Goal: Book appointment/travel/reservation

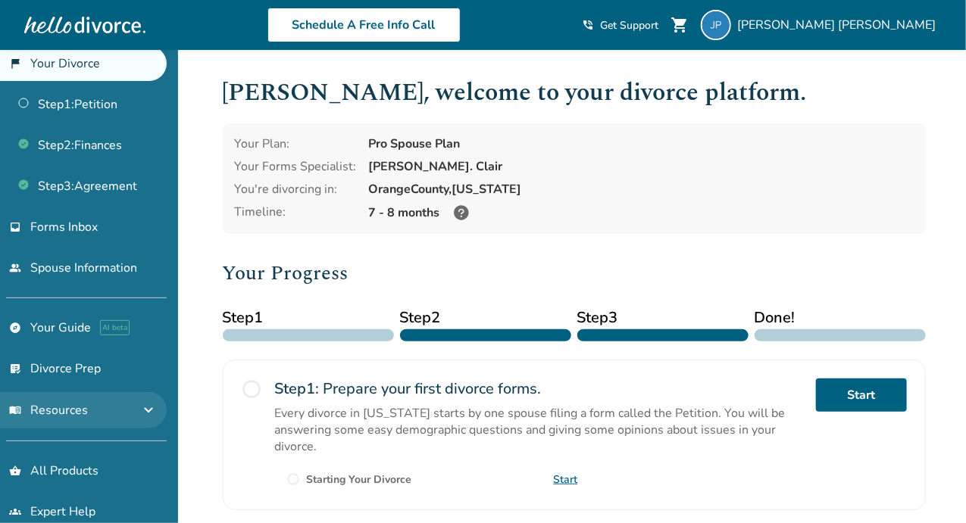
scroll to position [43, 0]
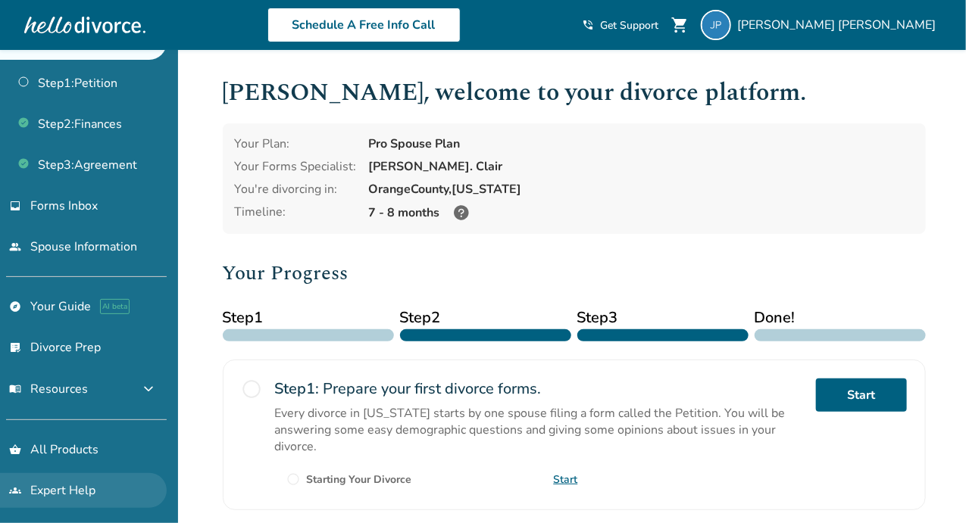
click at [58, 489] on link "groups Expert Help" at bounding box center [83, 490] width 167 height 35
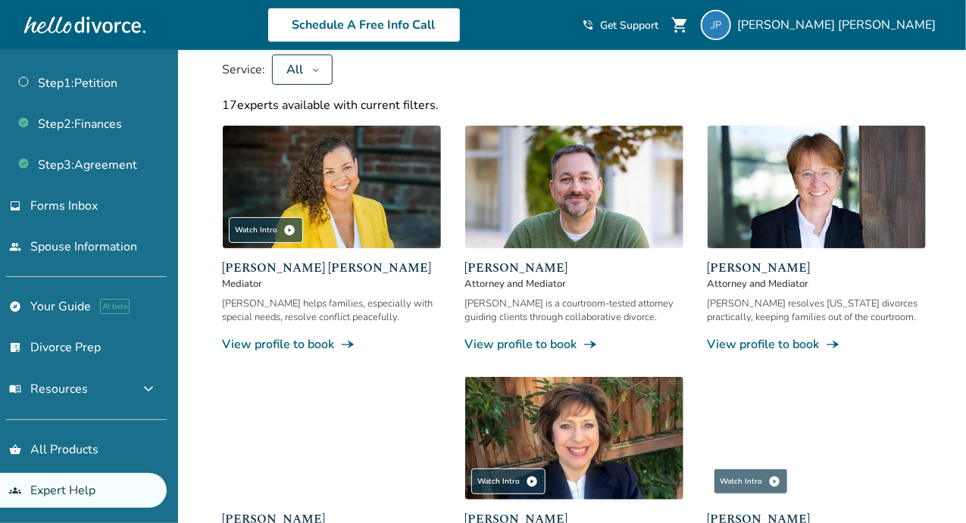
scroll to position [152, 0]
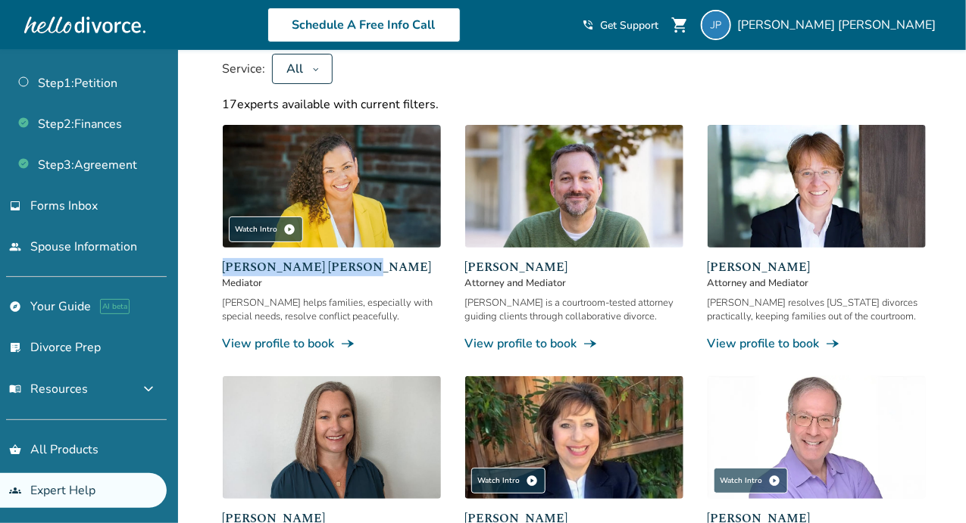
drag, startPoint x: 223, startPoint y: 262, endPoint x: 352, endPoint y: 261, distance: 128.0
click at [352, 261] on span "[PERSON_NAME] [PERSON_NAME]" at bounding box center [332, 267] width 218 height 18
click at [286, 343] on link "View profile to book line_end_arrow_notch" at bounding box center [332, 344] width 218 height 17
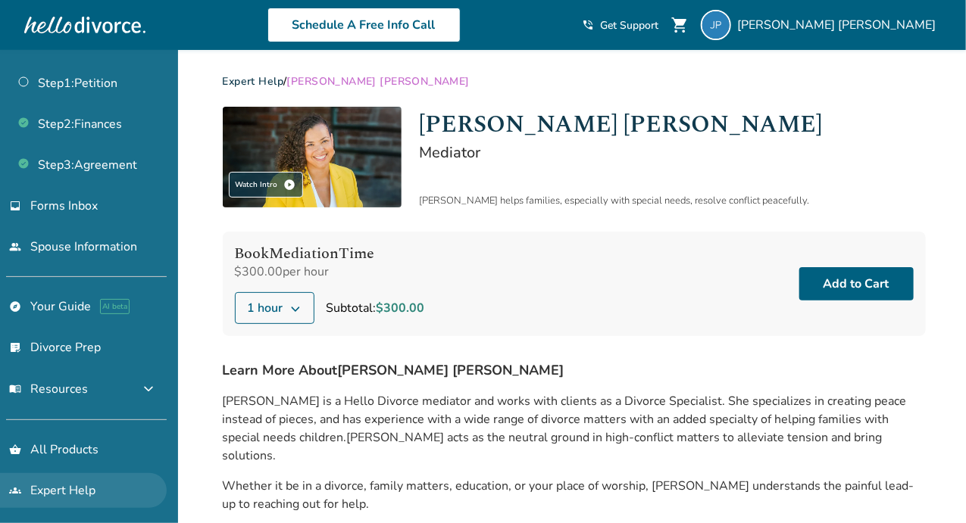
click at [95, 486] on link "groups Expert Help" at bounding box center [83, 490] width 167 height 35
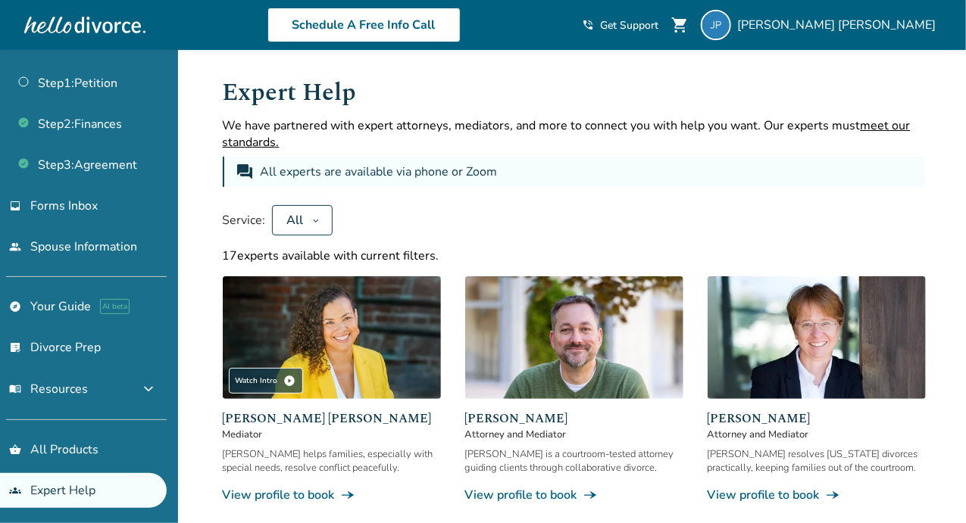
click at [298, 219] on div "All" at bounding box center [295, 220] width 21 height 17
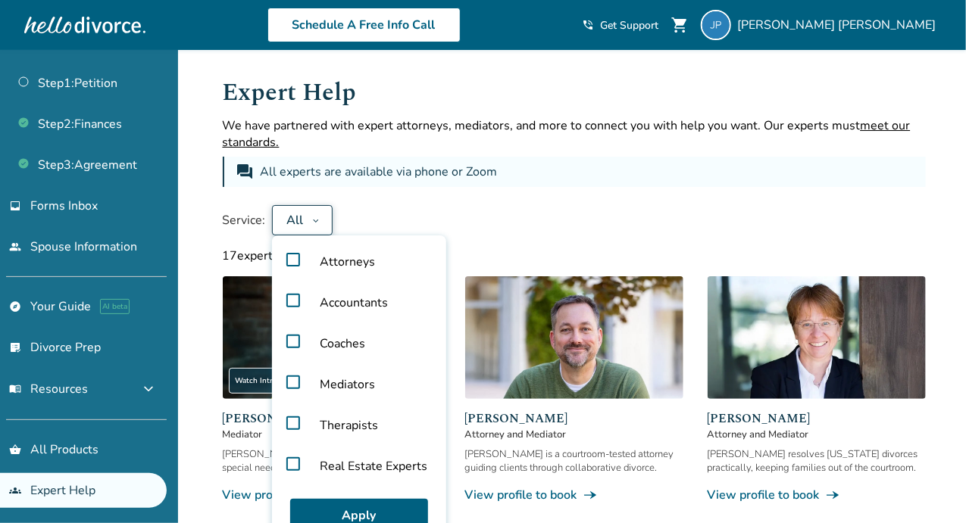
click at [294, 383] on label "Mediators" at bounding box center [359, 384] width 162 height 41
click at [342, 515] on button "Apply" at bounding box center [359, 515] width 138 height 33
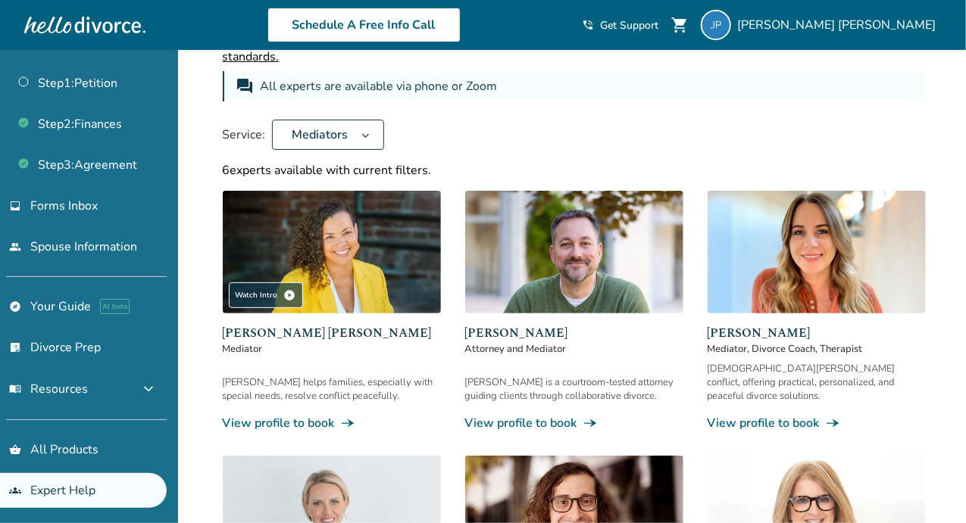
scroll to position [227, 0]
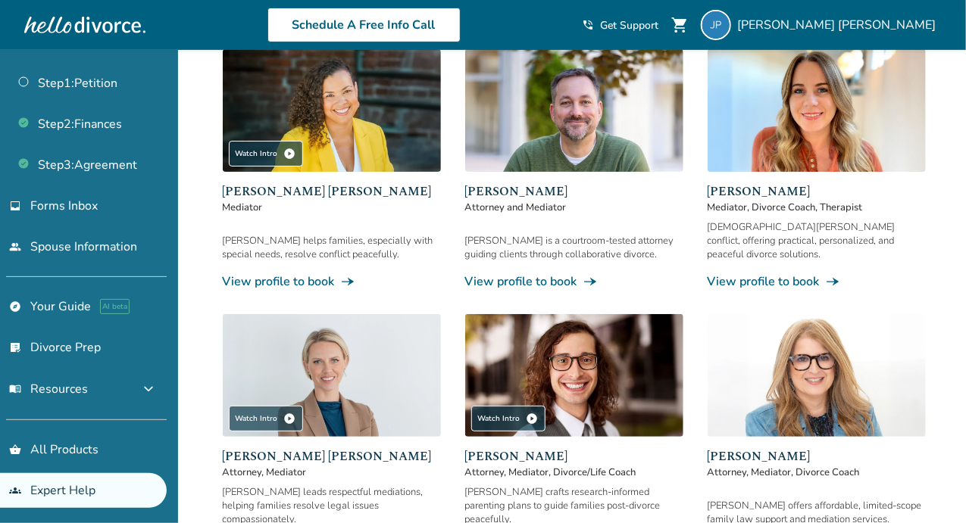
click at [286, 273] on link "View profile to book line_end_arrow_notch" at bounding box center [332, 281] width 218 height 17
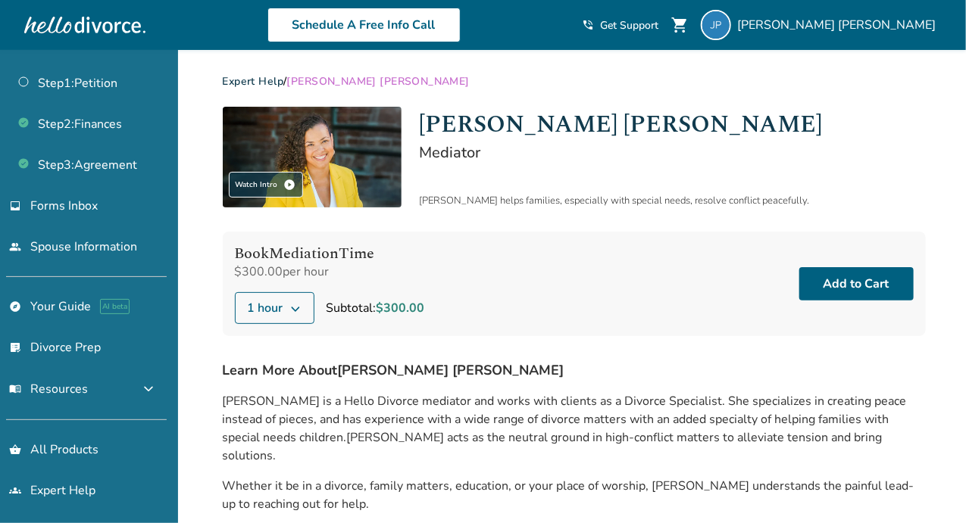
click at [304, 310] on button "1 hour" at bounding box center [275, 308] width 80 height 32
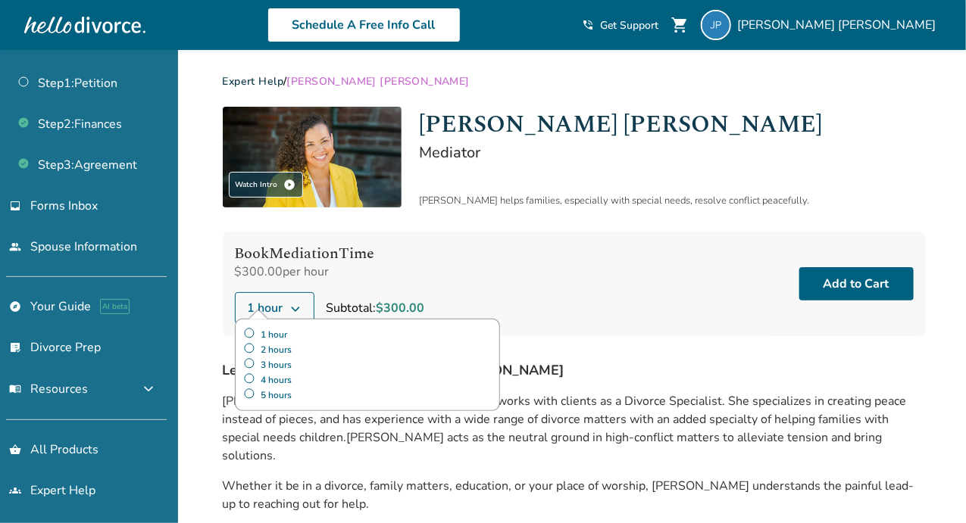
click at [246, 391] on label "5 hours" at bounding box center [367, 395] width 248 height 15
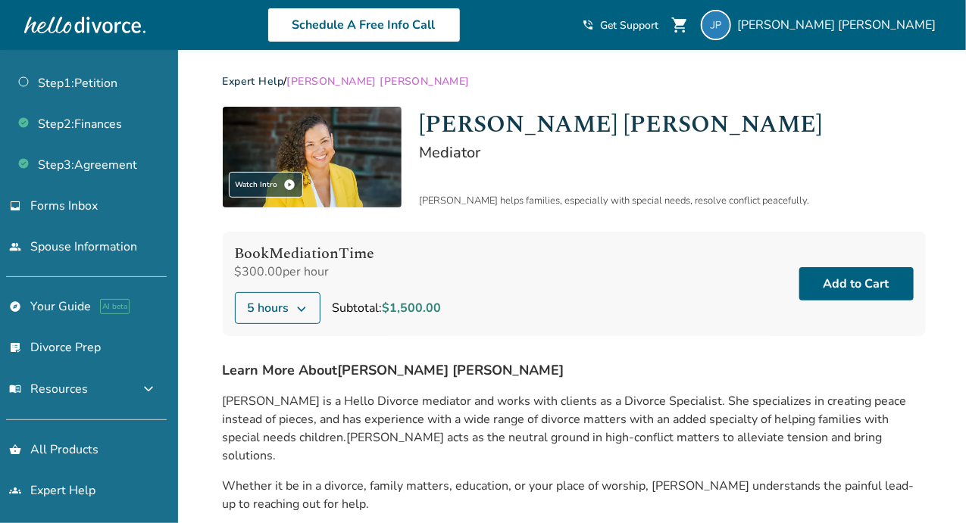
click at [634, 339] on div "Watch Intro play_circle [PERSON_NAME] [PERSON_NAME] Mediator [PERSON_NAME] help…" at bounding box center [574, 359] width 703 height 504
